Goal: Feedback & Contribution: Contribute content

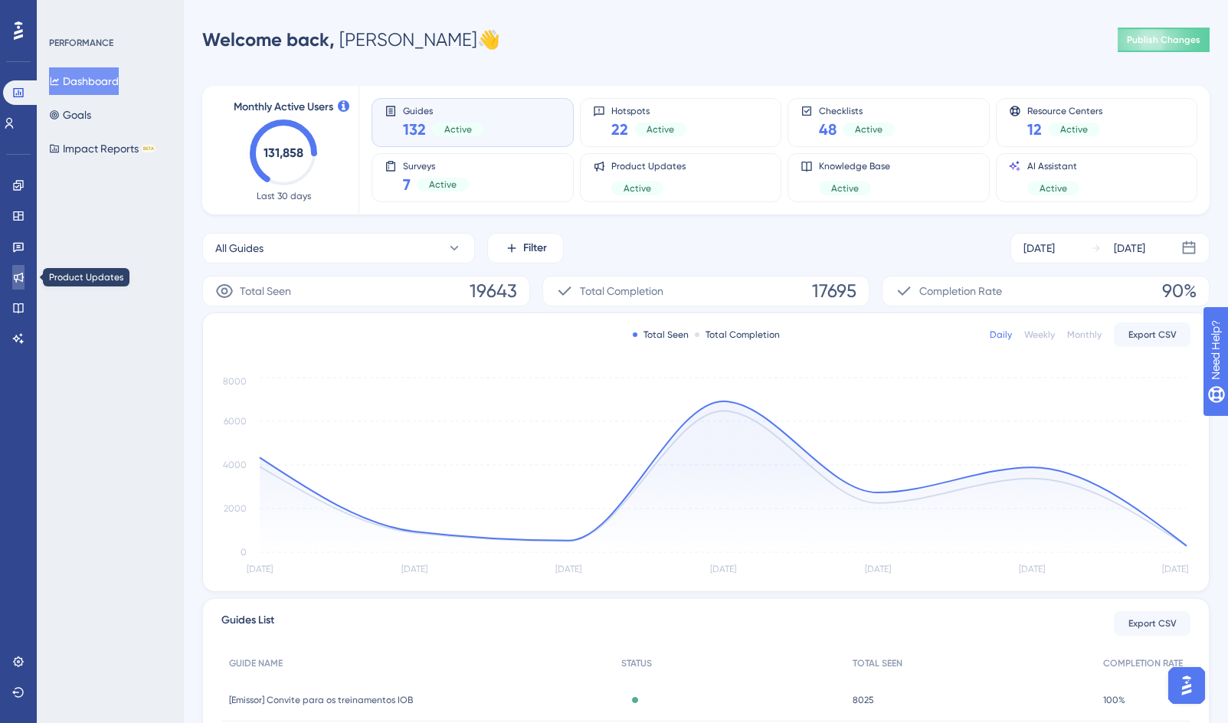
click at [20, 279] on icon at bounding box center [18, 277] width 12 height 12
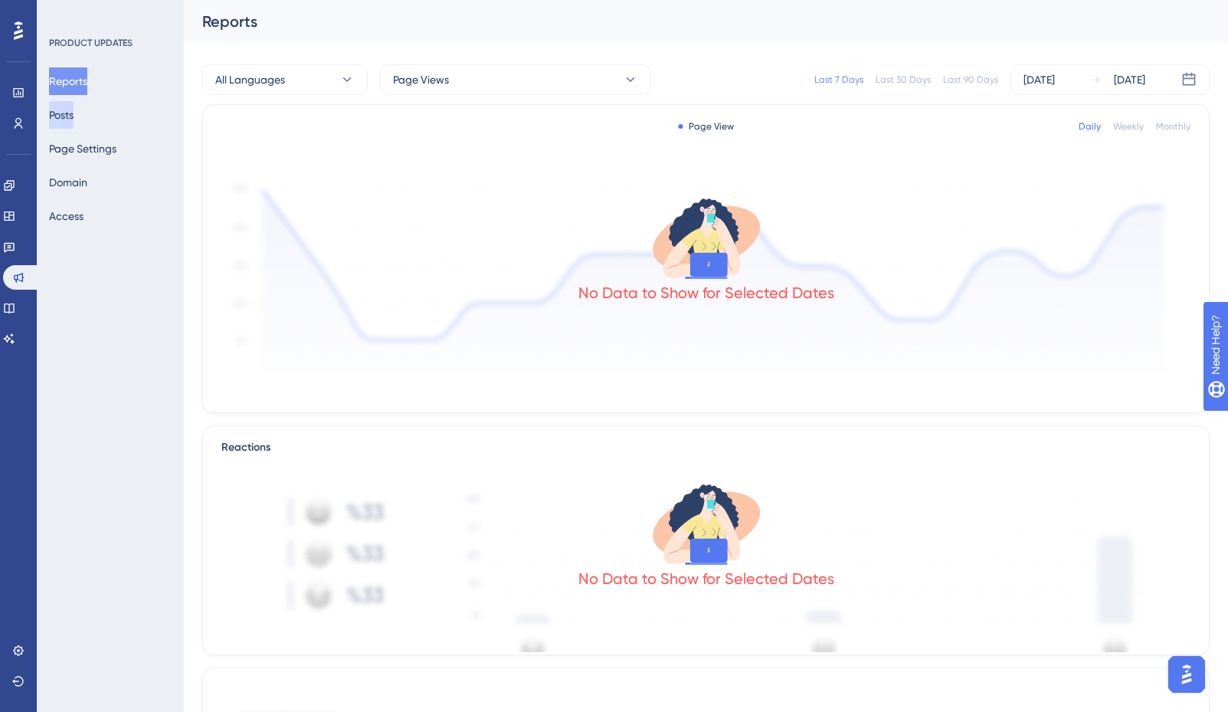
click at [74, 116] on button "Posts" at bounding box center [61, 115] width 25 height 28
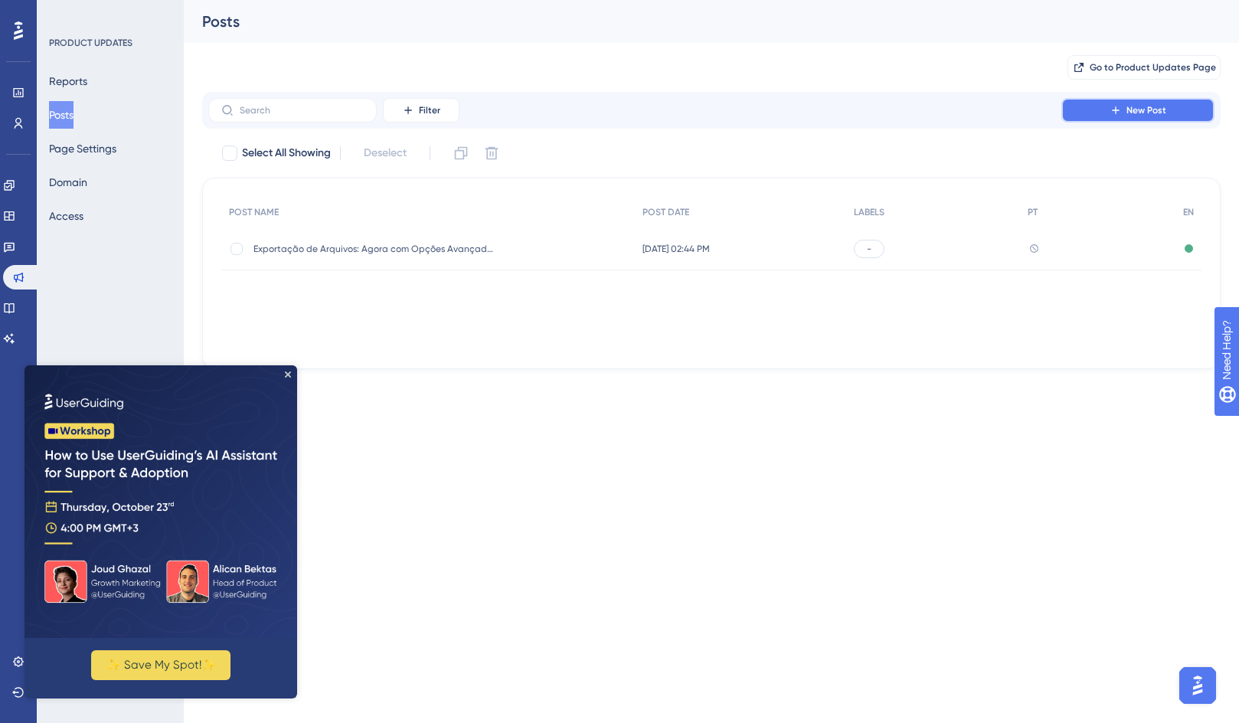
click at [1145, 101] on button "New Post" at bounding box center [1138, 110] width 153 height 25
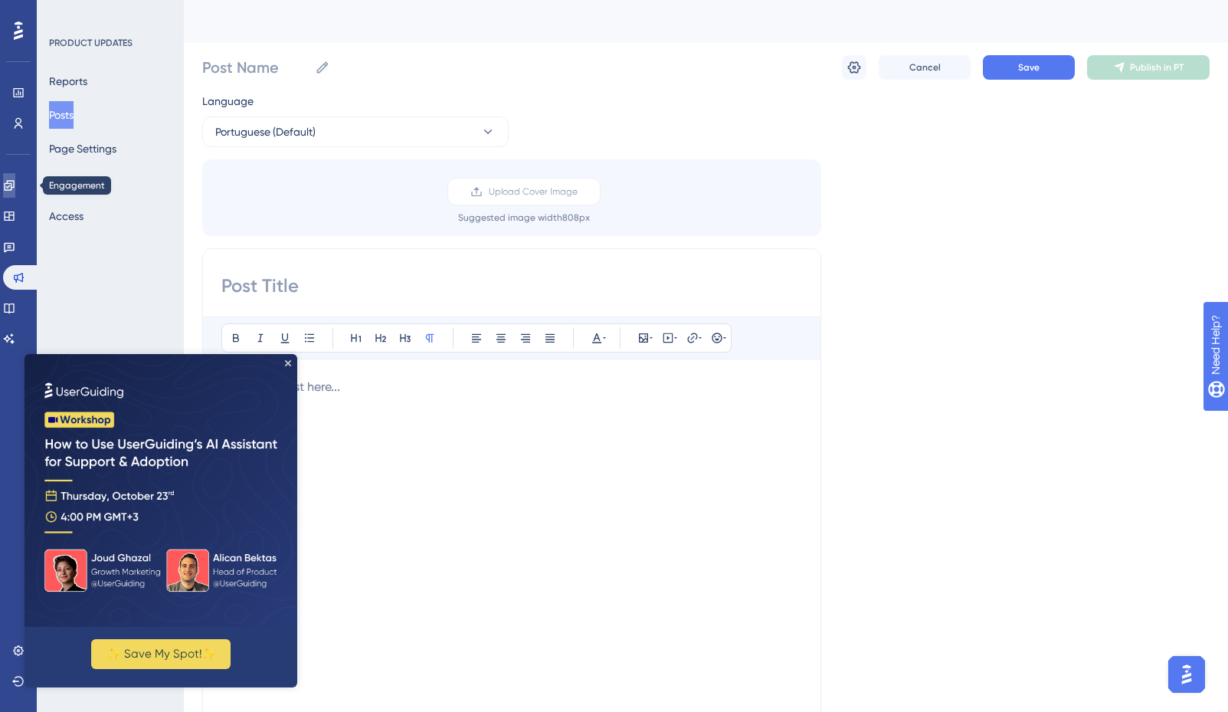
click at [7, 179] on link at bounding box center [9, 185] width 12 height 25
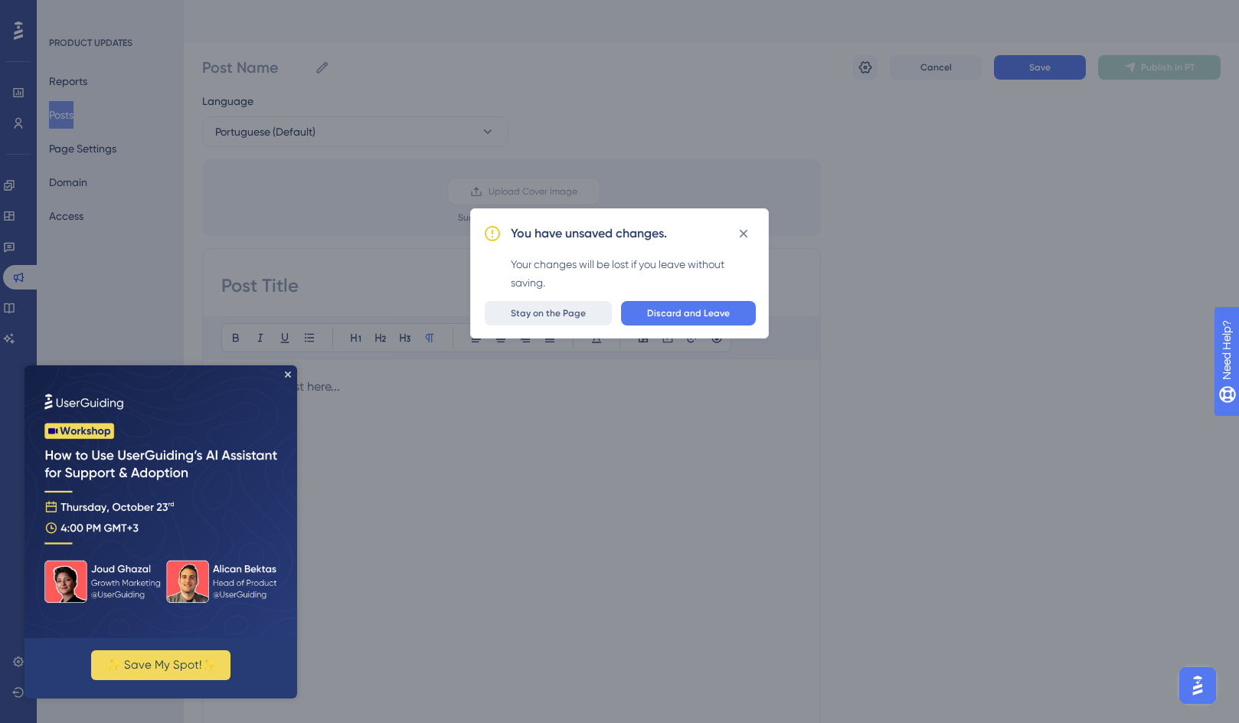
click at [550, 319] on button "Stay on the Page" at bounding box center [548, 313] width 127 height 25
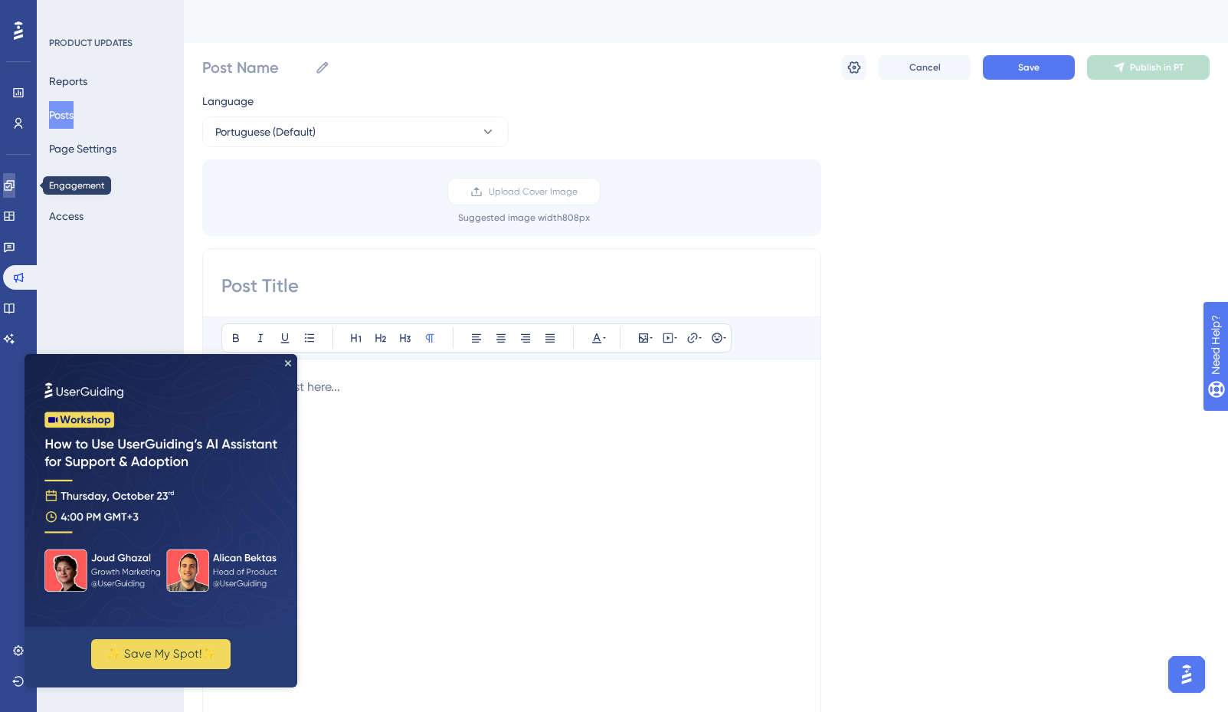
click at [15, 186] on link at bounding box center [9, 185] width 12 height 25
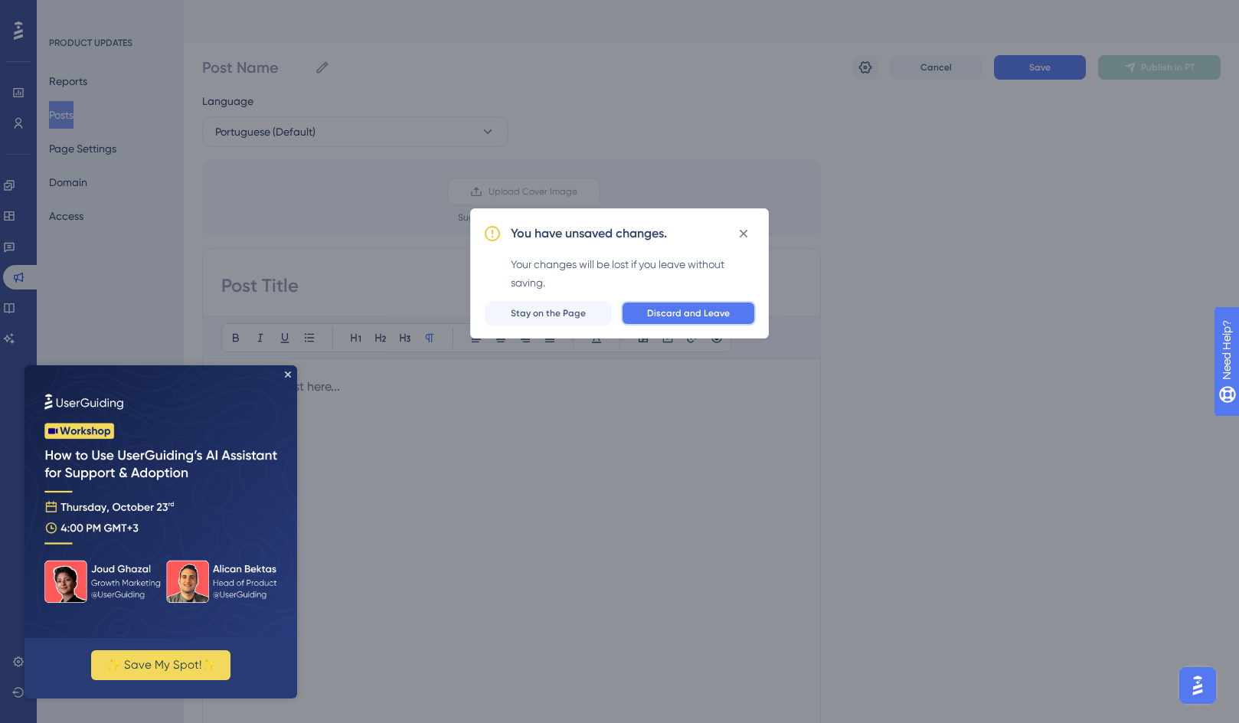
click at [729, 316] on span "Discard and Leave" at bounding box center [688, 313] width 83 height 12
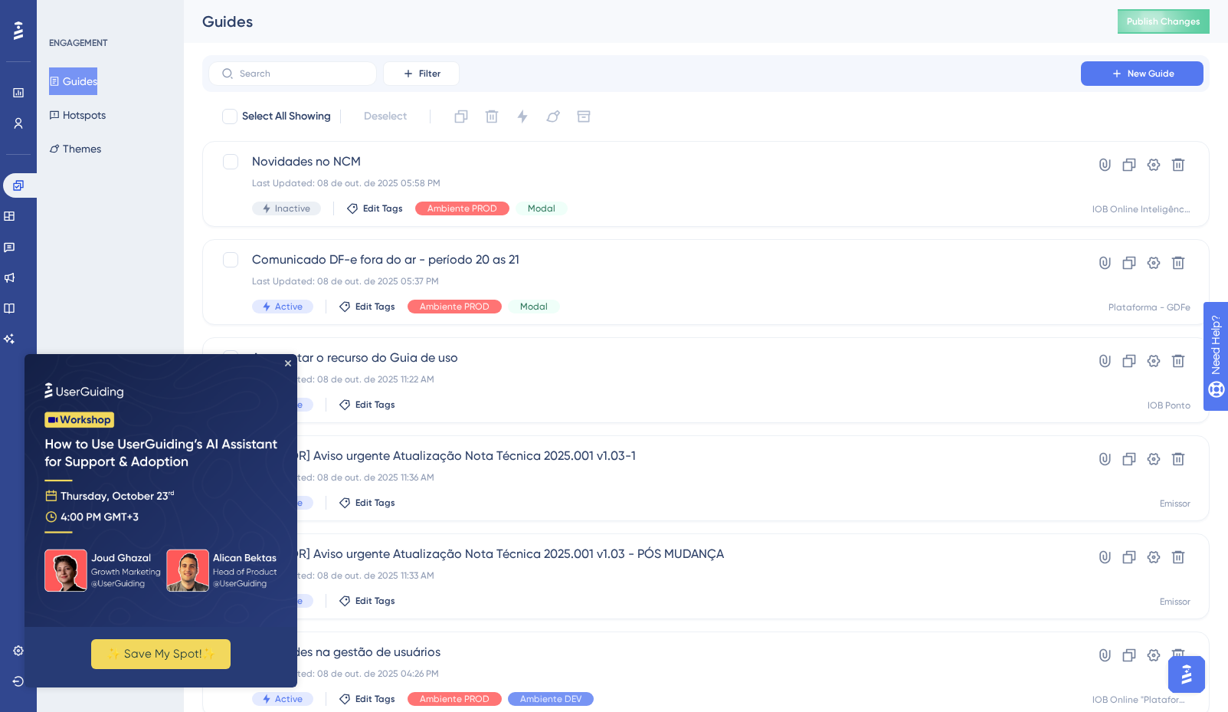
click at [129, 260] on div "ENGAGEMENT Guides Hotspots Themes" at bounding box center [110, 356] width 147 height 712
click at [285, 360] on icon "Close Preview" at bounding box center [288, 363] width 6 height 6
